Goal: Task Accomplishment & Management: Manage account settings

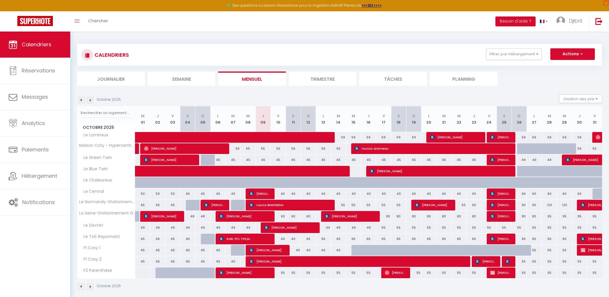
scroll to position [31, 0]
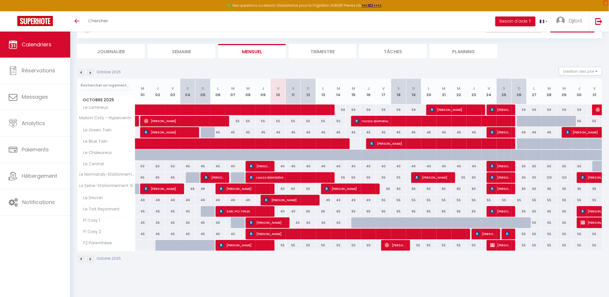
scroll to position [31, 0]
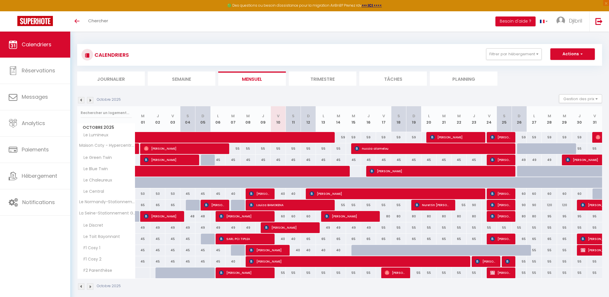
scroll to position [31, 0]
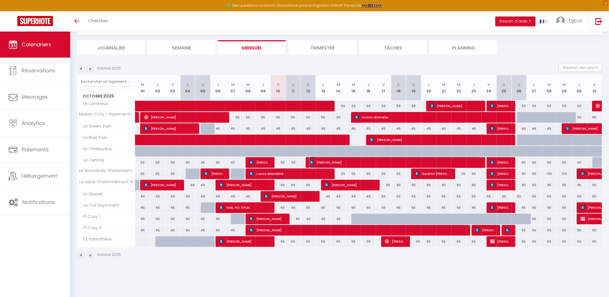
click at [322, 163] on span "[PERSON_NAME]" at bounding box center [395, 162] width 170 height 11
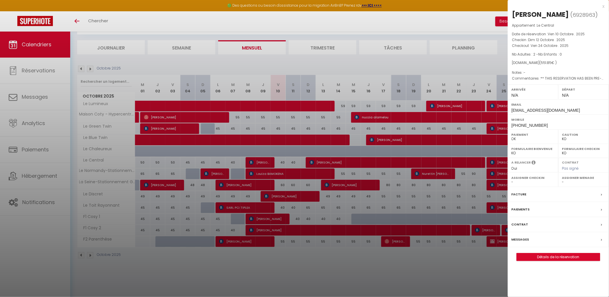
click at [339, 161] on div at bounding box center [304, 148] width 609 height 297
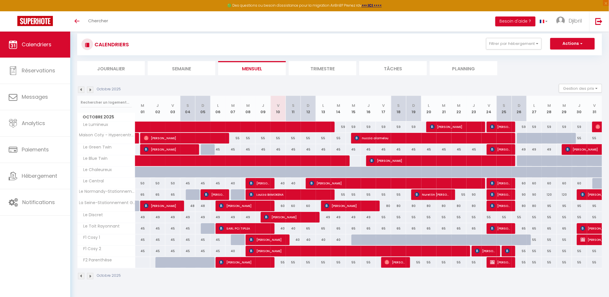
scroll to position [0, 0]
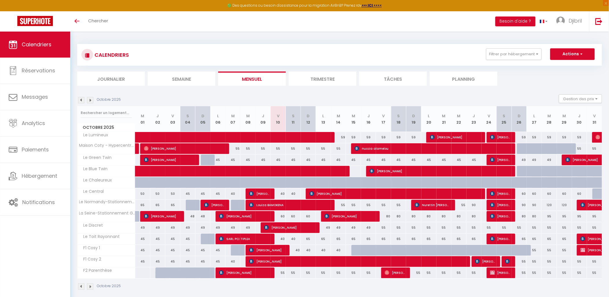
drag, startPoint x: 358, startPoint y: 234, endPoint x: 336, endPoint y: 218, distance: 27.7
click at [358, 234] on div "65" at bounding box center [353, 238] width 15 height 11
type input "65"
type input "Mer 15 Octobre 2025"
type input "Jeu 16 Octobre 2025"
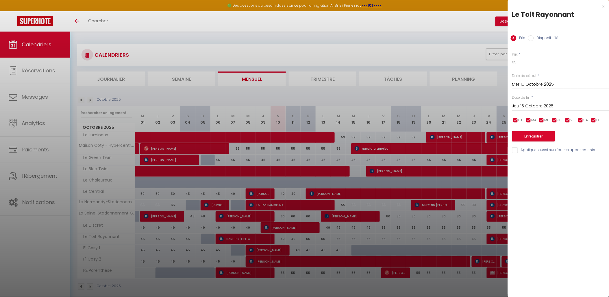
click at [327, 190] on div at bounding box center [304, 148] width 609 height 297
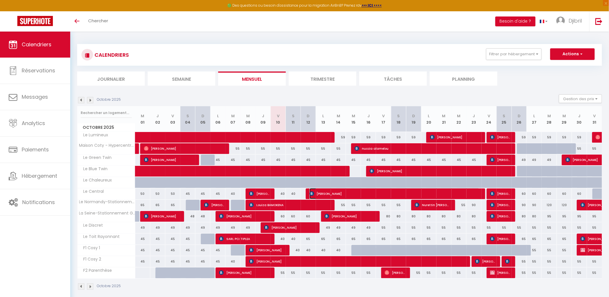
click at [327, 192] on span "[PERSON_NAME]" at bounding box center [395, 193] width 170 height 11
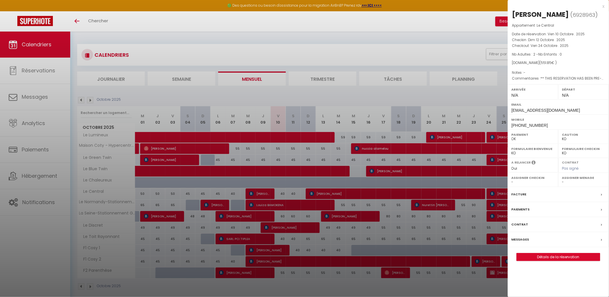
click at [344, 218] on div at bounding box center [304, 148] width 609 height 297
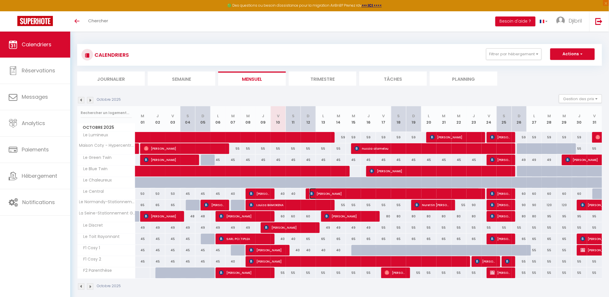
click at [351, 194] on span "[PERSON_NAME]" at bounding box center [395, 193] width 170 height 11
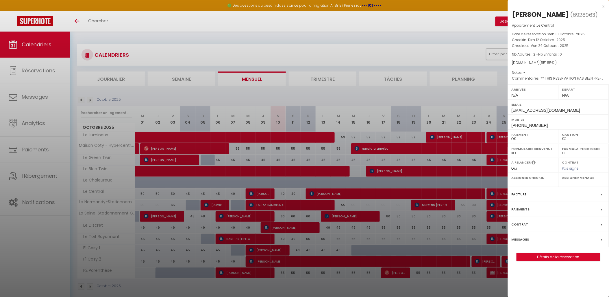
click at [362, 216] on div at bounding box center [304, 148] width 609 height 297
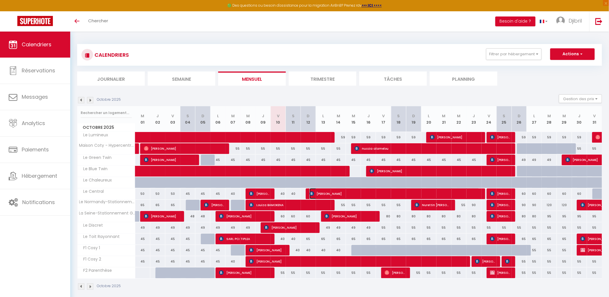
click at [380, 191] on span "[PERSON_NAME]" at bounding box center [395, 193] width 170 height 11
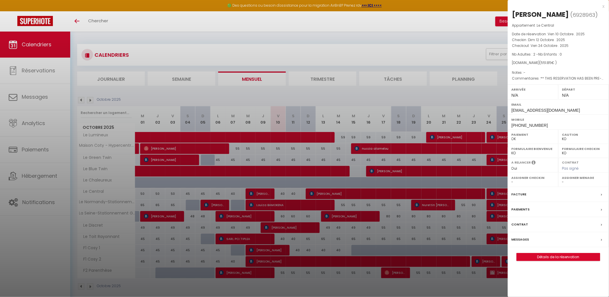
click at [380, 191] on div at bounding box center [304, 148] width 609 height 297
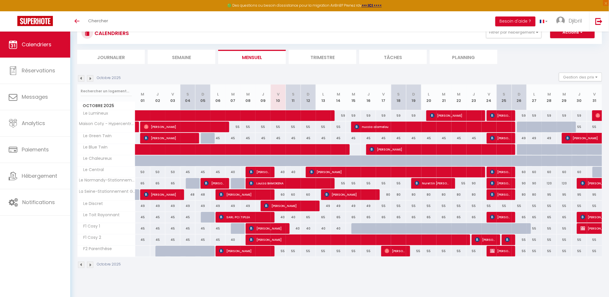
scroll to position [31, 0]
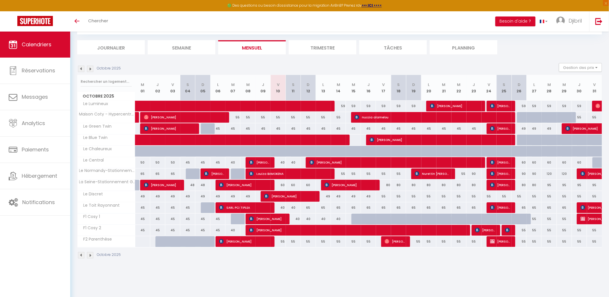
click at [279, 161] on div "40" at bounding box center [277, 162] width 15 height 11
type input "40"
select select "1"
type input "Ven 10 Octobre 2025"
type input "Sam 11 Octobre 2025"
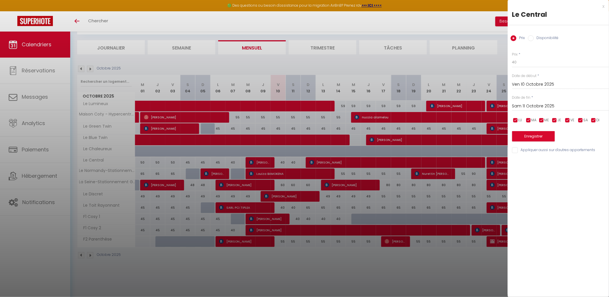
click at [542, 36] on label "Disponibilité" at bounding box center [546, 38] width 25 height 6
click at [534, 36] on input "Disponibilité" at bounding box center [531, 38] width 6 height 6
radio input "true"
radio input "false"
click at [540, 65] on select "Disponible Indisponible" at bounding box center [560, 62] width 97 height 11
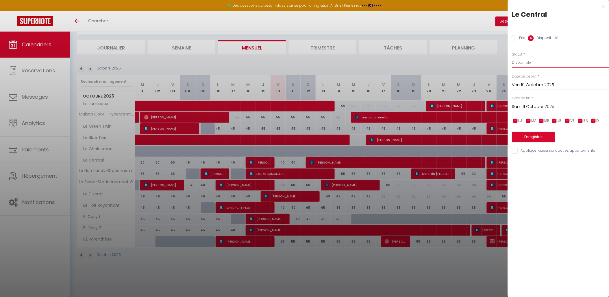
select select "0"
click at [512, 57] on select "Disponible Indisponible" at bounding box center [560, 62] width 97 height 11
click at [537, 135] on button "Enregistrer" at bounding box center [533, 136] width 43 height 10
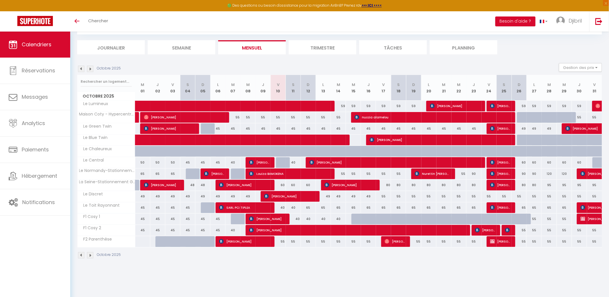
click at [190, 66] on div "Octobre 2025 Gestion des prix Nb Nuits minimum Règles Disponibilité" at bounding box center [339, 69] width 525 height 12
click at [285, 161] on div at bounding box center [283, 162] width 15 height 11
select select "1"
type input "Ven 10 Octobre 2025"
type input "Sam 11 Octobre 2025"
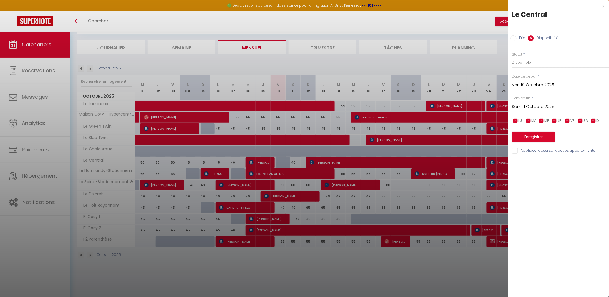
click at [476, 26] on div at bounding box center [304, 148] width 609 height 297
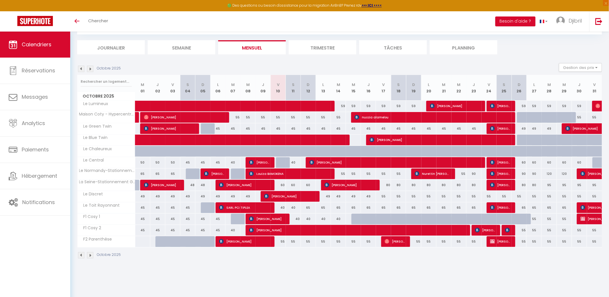
click at [281, 159] on div at bounding box center [283, 162] width 15 height 11
select select "1"
type input "Ven 10 Octobre 2025"
type input "Sam 11 Octobre 2025"
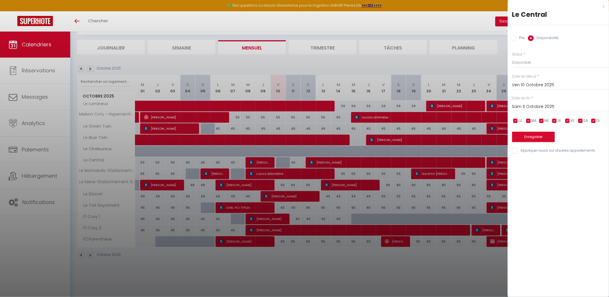
click at [414, 270] on div at bounding box center [304, 148] width 609 height 297
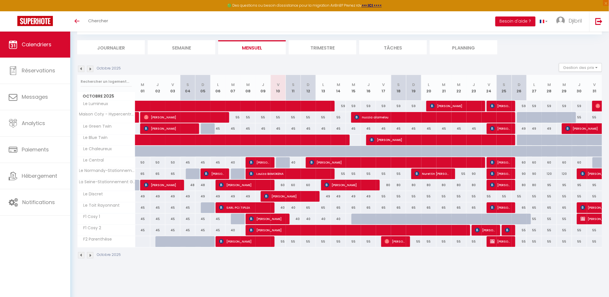
click at [349, 271] on div "CALENDRIERS Filtrer par hébergement demidoff Le Lumineux SCI [PERSON_NAME] Twin…" at bounding box center [339, 135] width 539 height 271
